Goal: Task Accomplishment & Management: Manage account settings

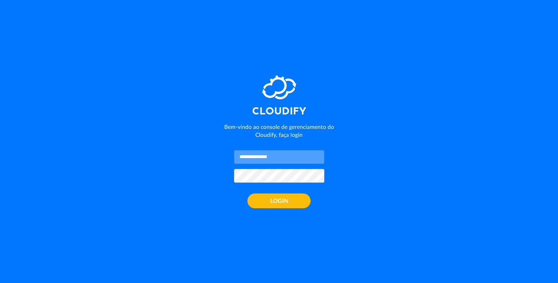
click at [274, 158] on input "text" at bounding box center [279, 157] width 90 height 14
